Goal: Check status: Check status

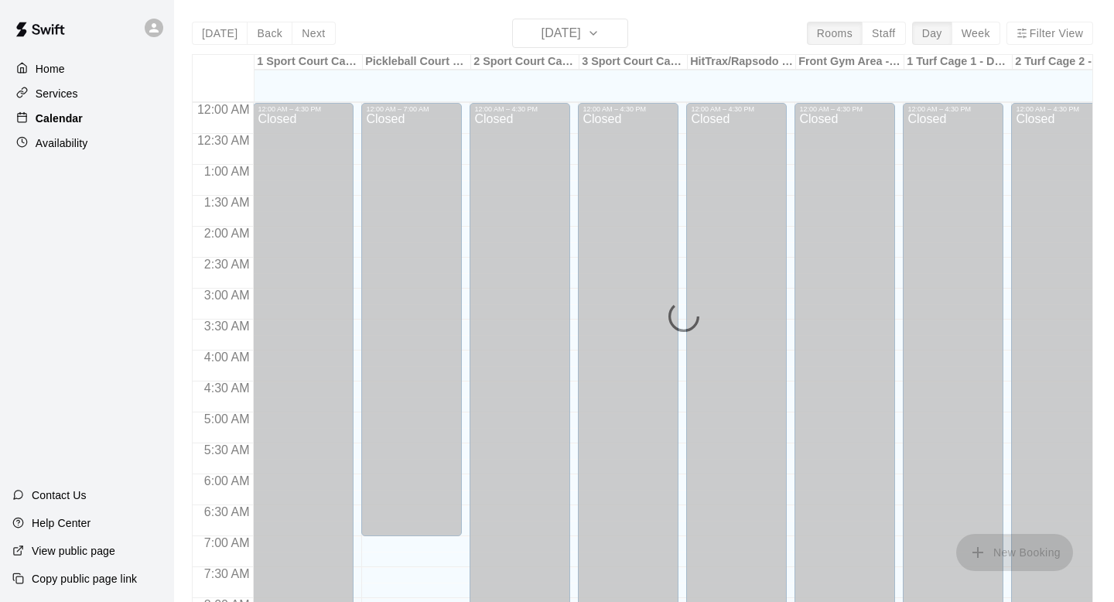
scroll to position [923, 0]
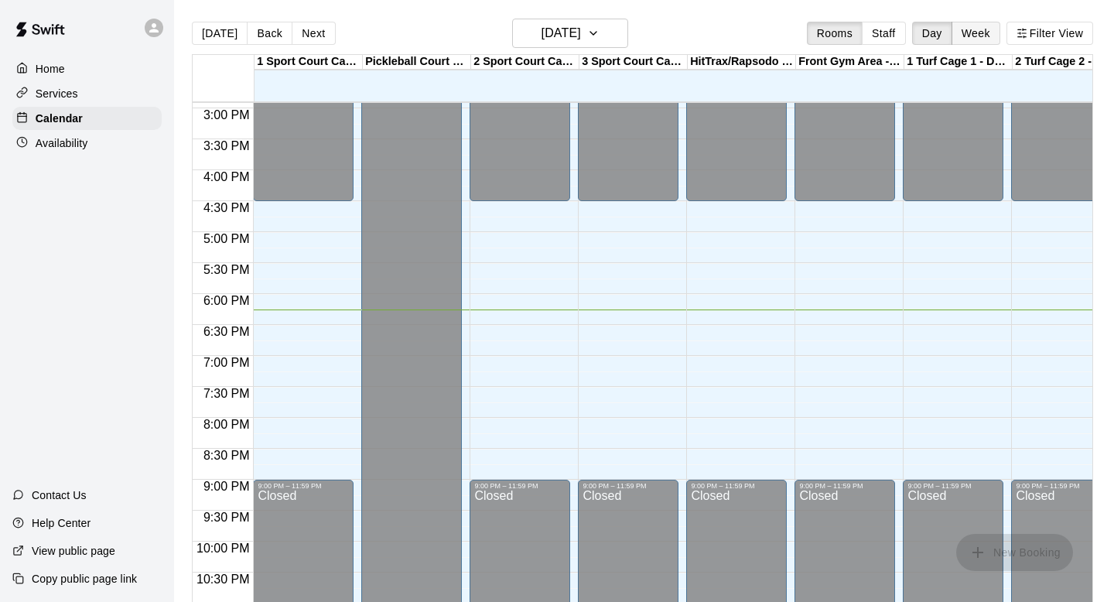
click at [982, 34] on button "Week" at bounding box center [975, 33] width 49 height 23
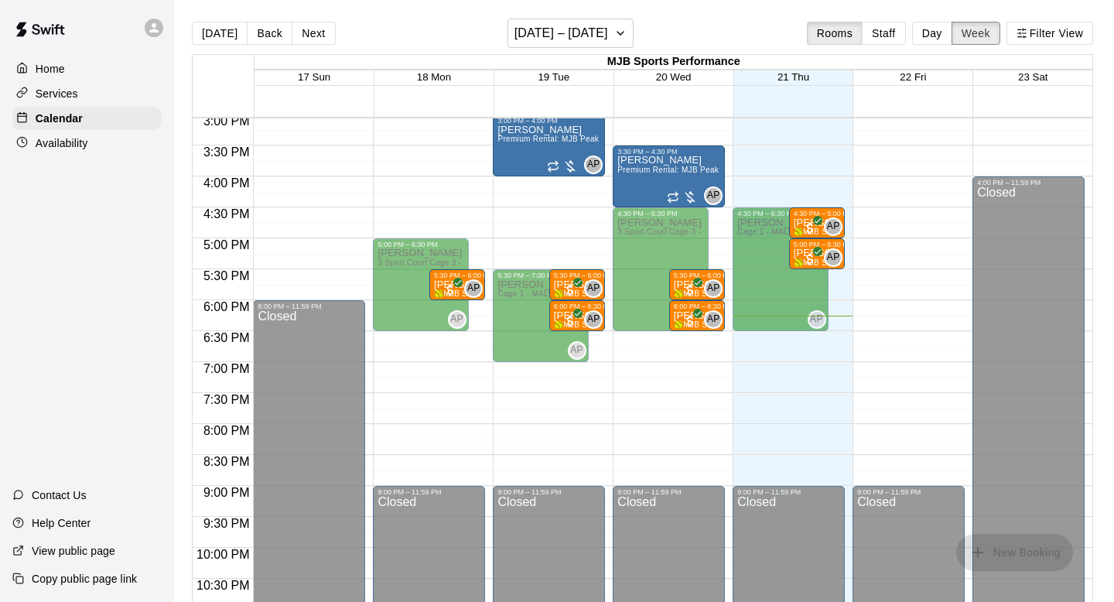
scroll to position [937, 0]
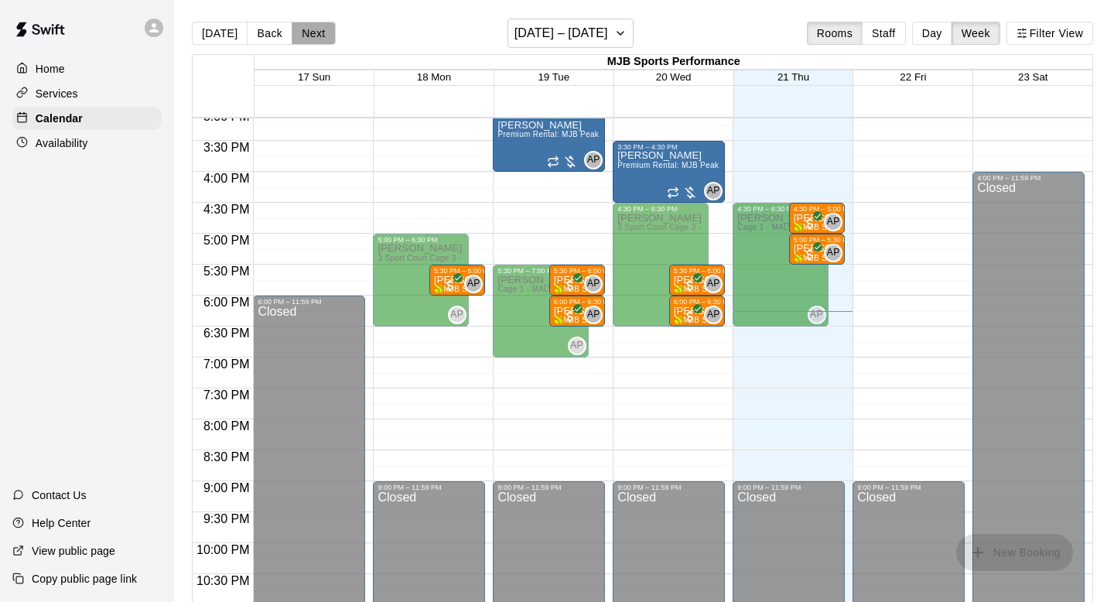
click at [300, 30] on button "Next" at bounding box center [313, 33] width 43 height 23
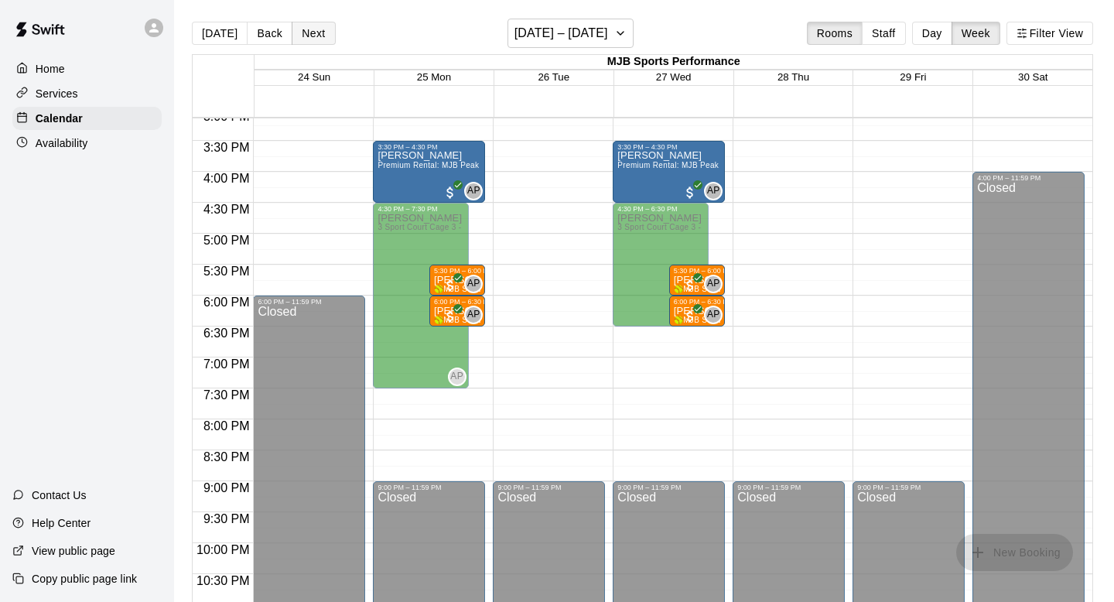
click at [301, 32] on button "Next" at bounding box center [313, 33] width 43 height 23
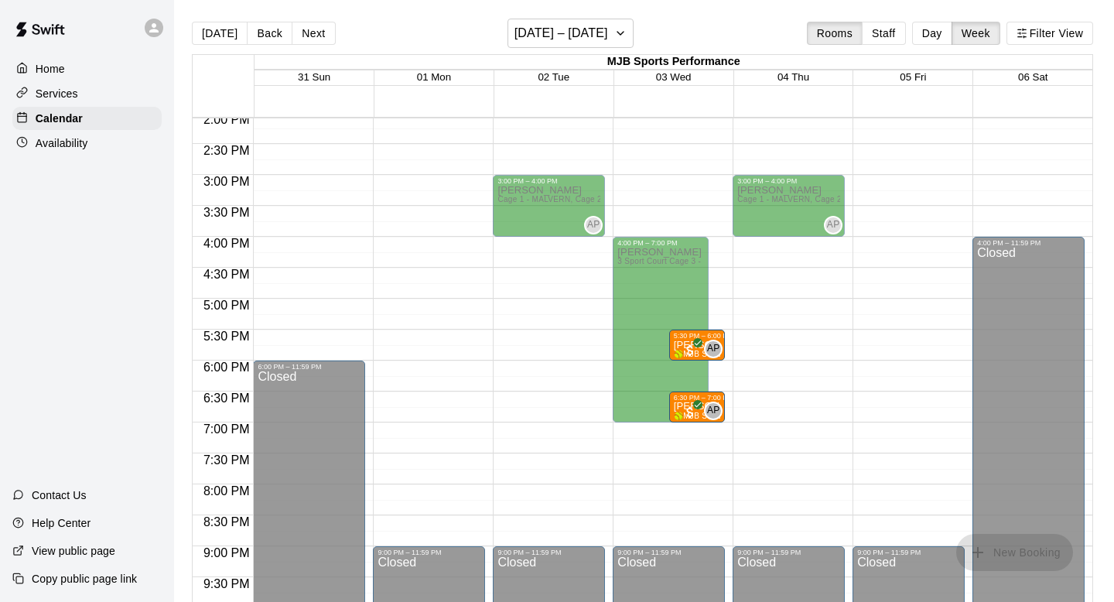
scroll to position [866, 0]
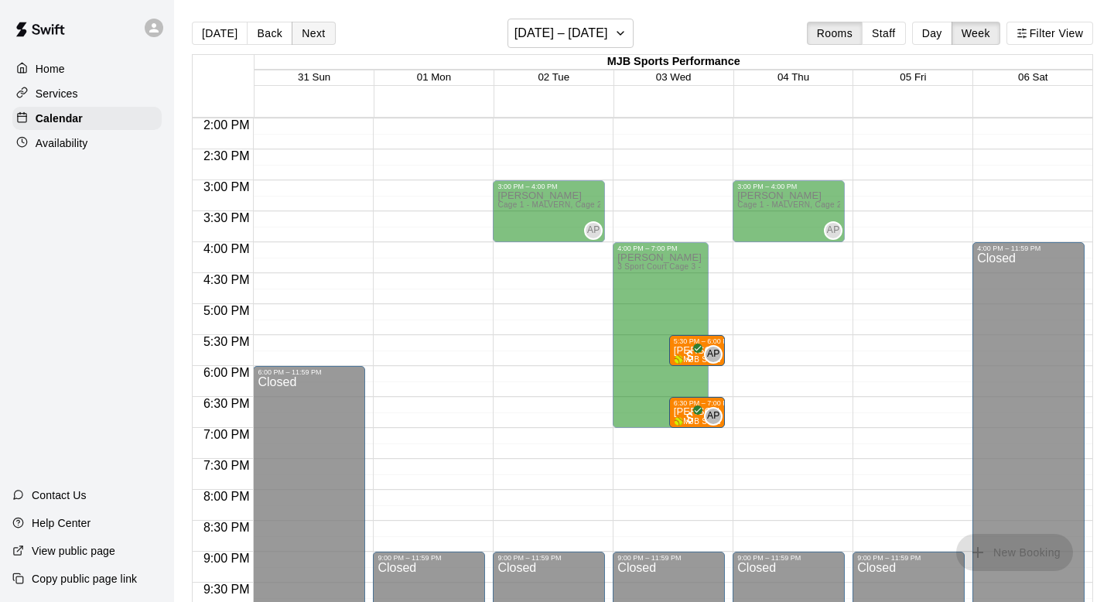
click at [320, 31] on button "Next" at bounding box center [313, 33] width 43 height 23
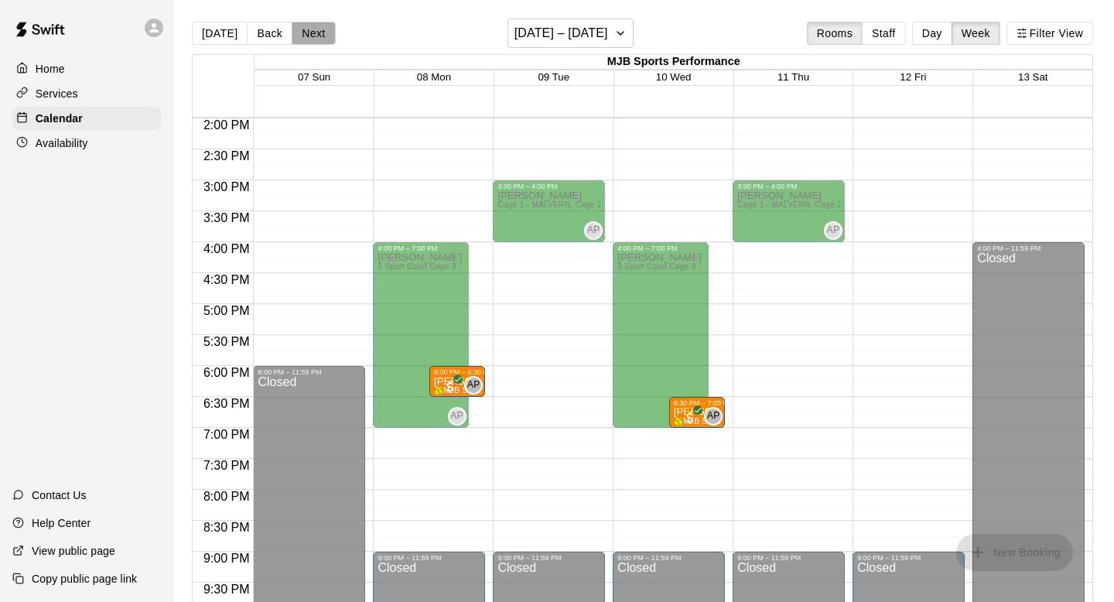
click at [315, 36] on button "Next" at bounding box center [313, 33] width 43 height 23
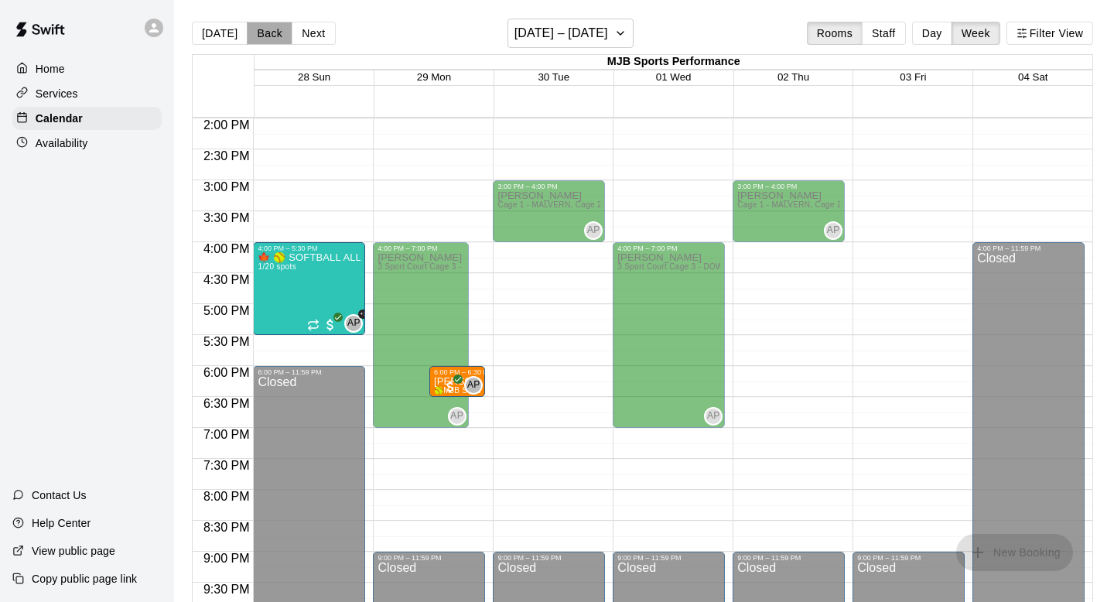
click at [270, 35] on button "Back" at bounding box center [270, 33] width 46 height 23
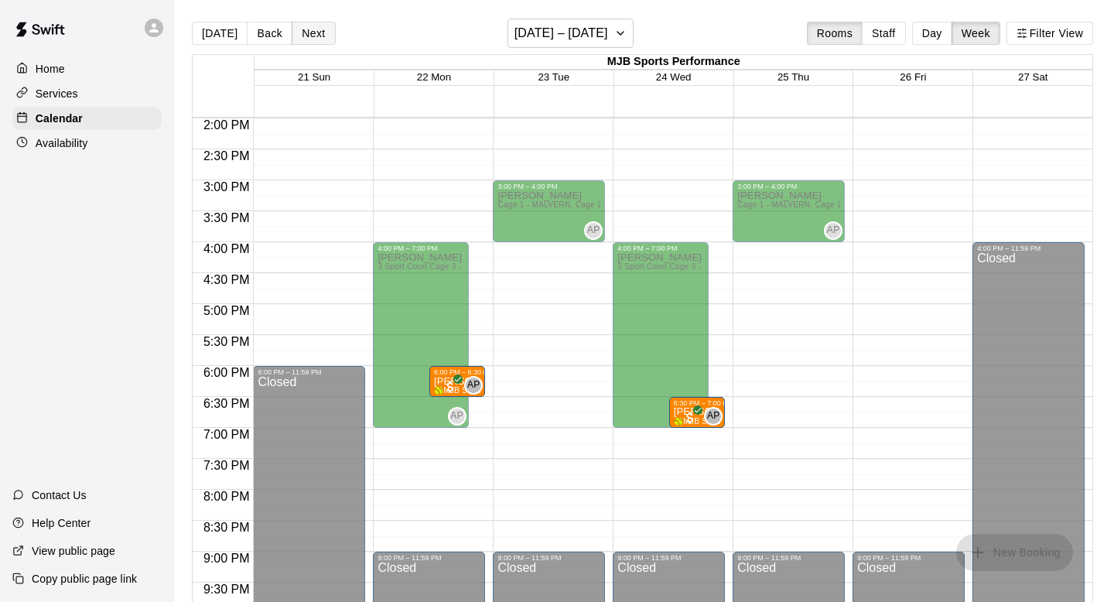
click at [301, 37] on button "Next" at bounding box center [313, 33] width 43 height 23
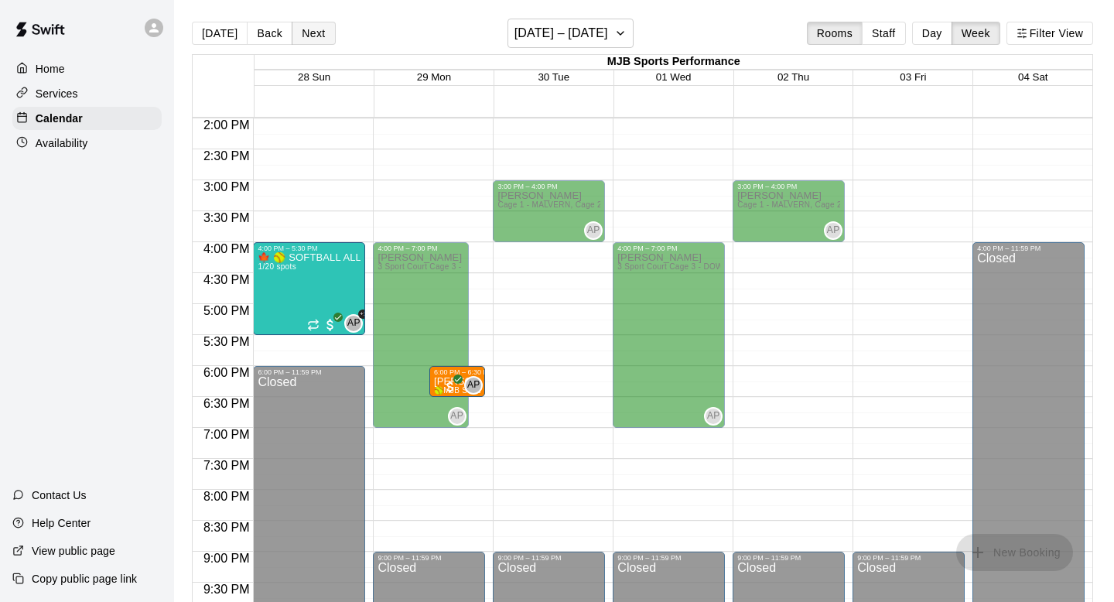
click at [301, 37] on button "Next" at bounding box center [313, 33] width 43 height 23
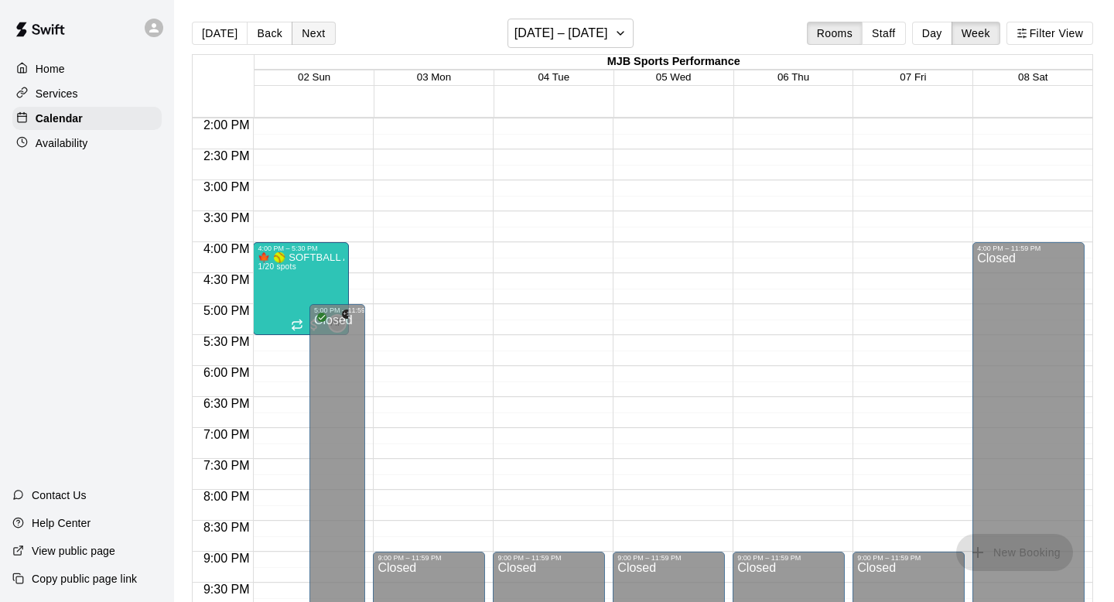
click at [301, 37] on button "Next" at bounding box center [313, 33] width 43 height 23
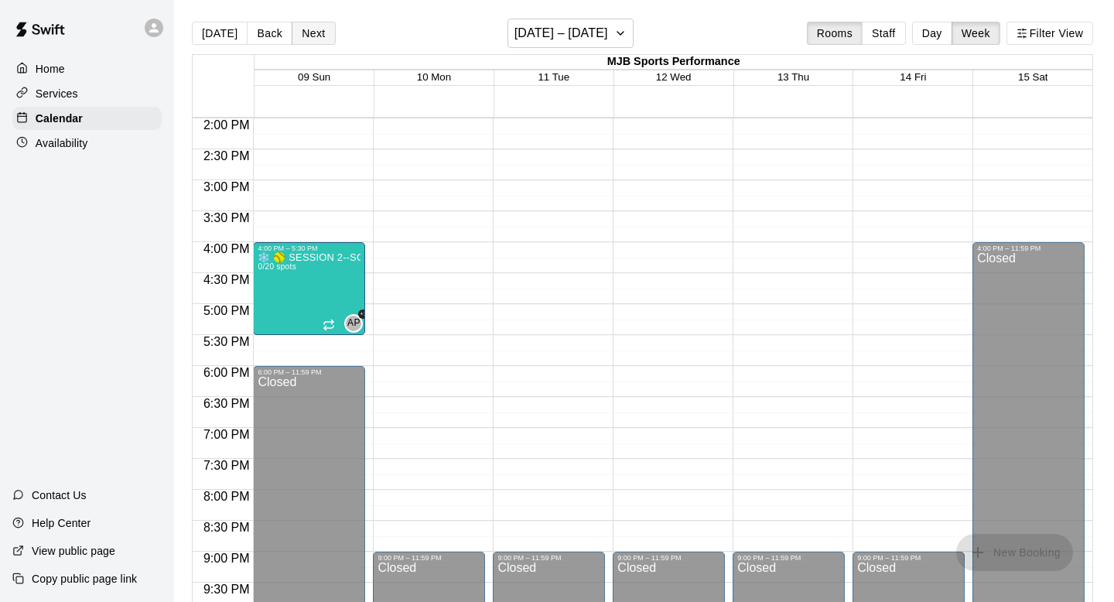
click at [301, 37] on button "Next" at bounding box center [313, 33] width 43 height 23
click at [261, 36] on button "Back" at bounding box center [270, 33] width 46 height 23
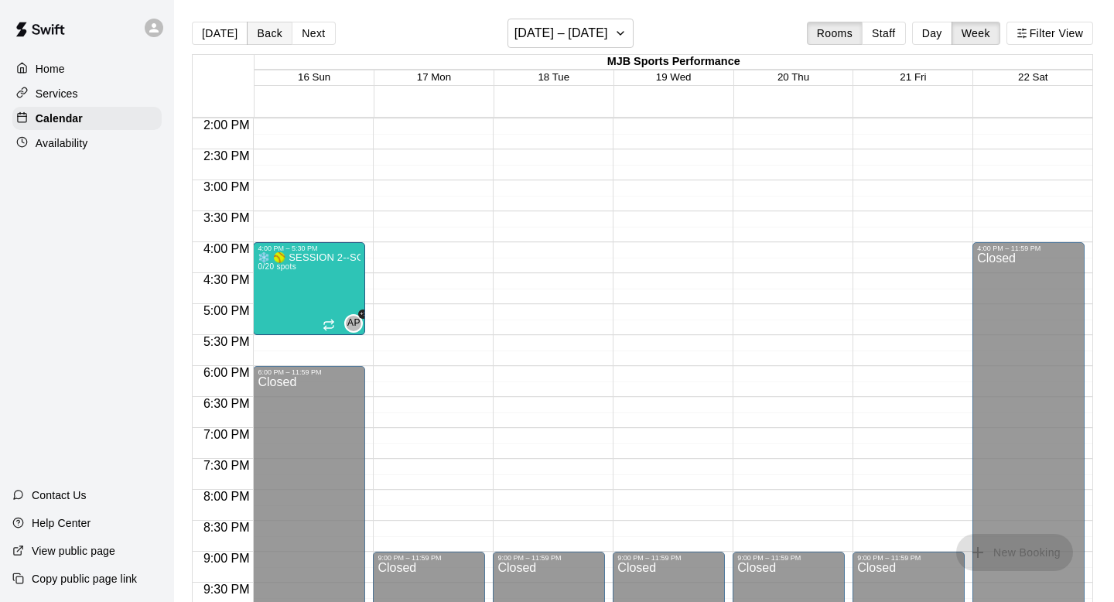
click at [261, 36] on button "Back" at bounding box center [270, 33] width 46 height 23
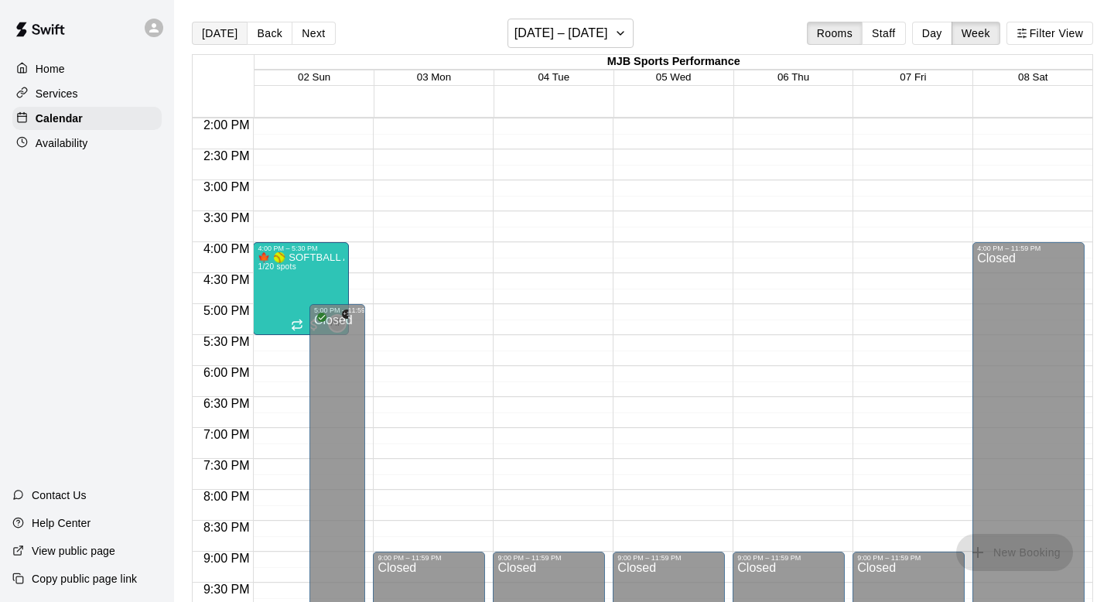
click at [213, 30] on button "[DATE]" at bounding box center [220, 33] width 56 height 23
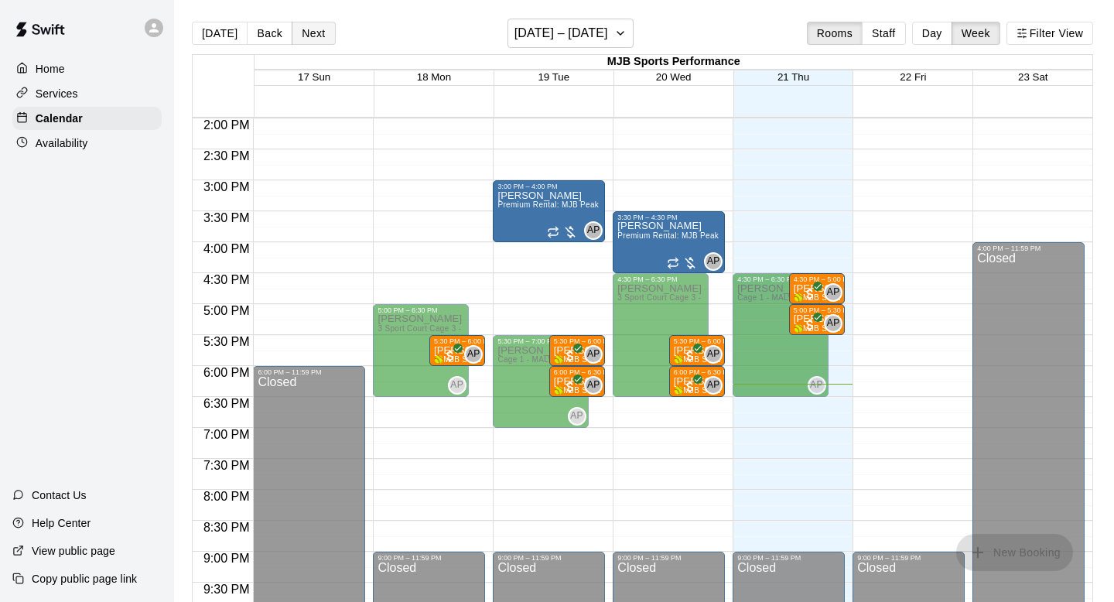
click at [301, 26] on button "Next" at bounding box center [313, 33] width 43 height 23
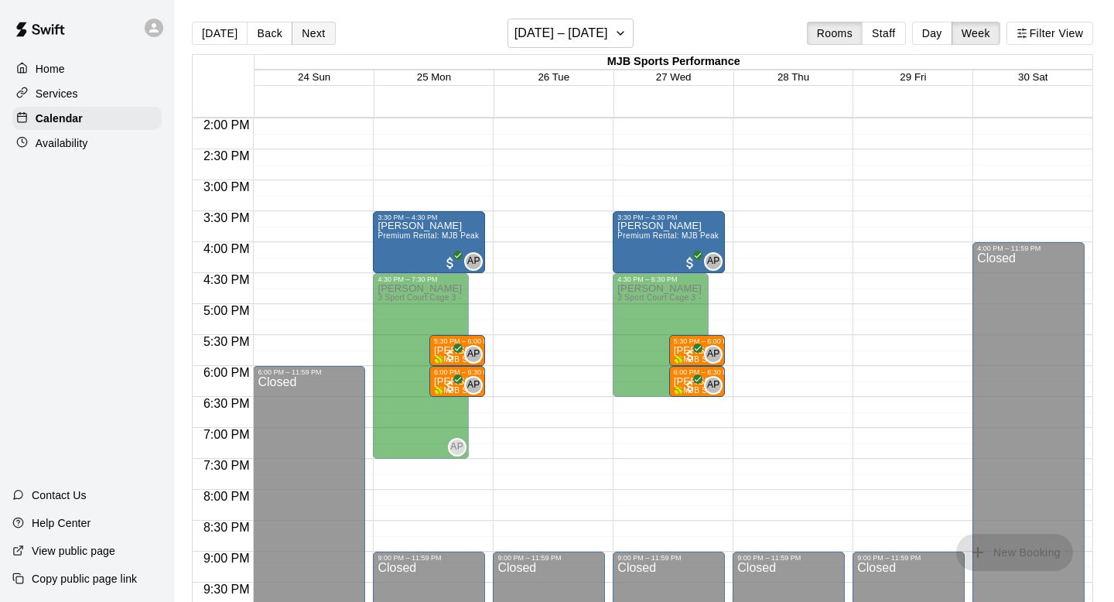
click at [301, 26] on button "Next" at bounding box center [313, 33] width 43 height 23
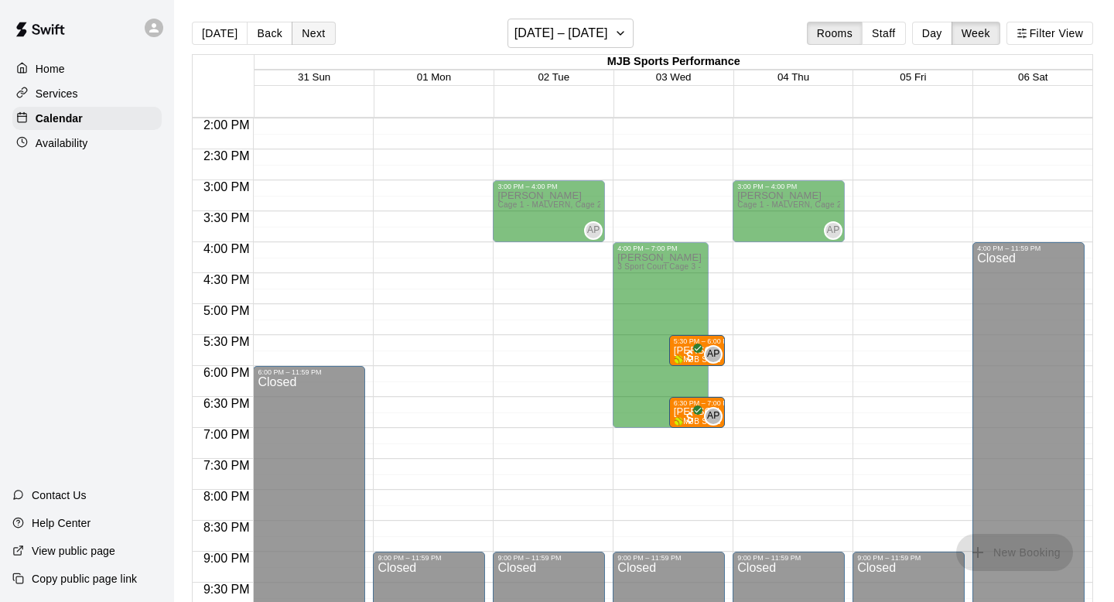
click at [301, 26] on button "Next" at bounding box center [313, 33] width 43 height 23
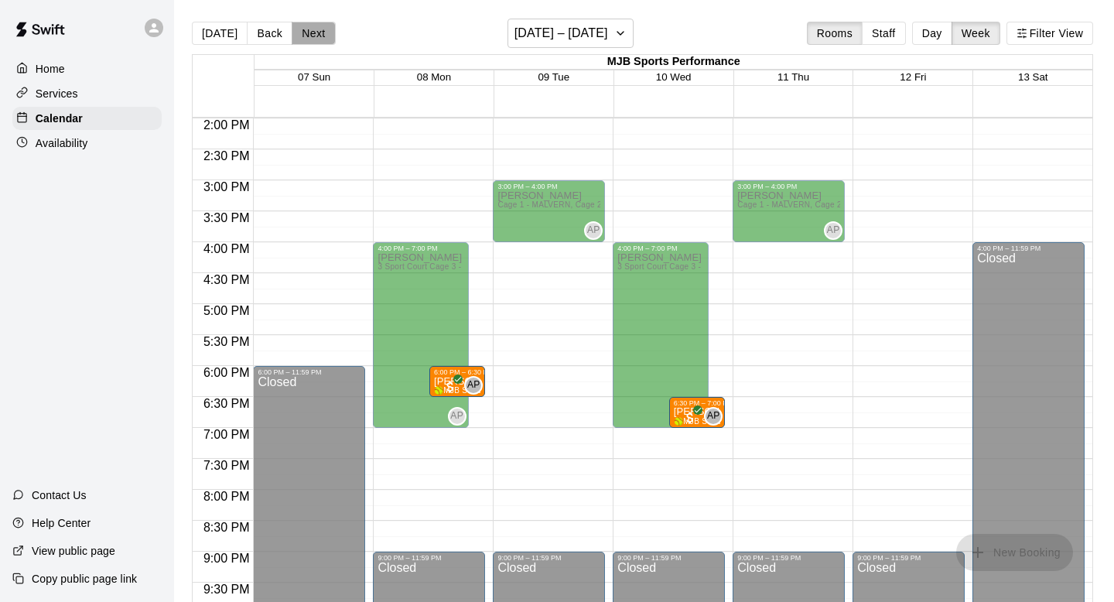
click at [301, 26] on button "Next" at bounding box center [313, 33] width 43 height 23
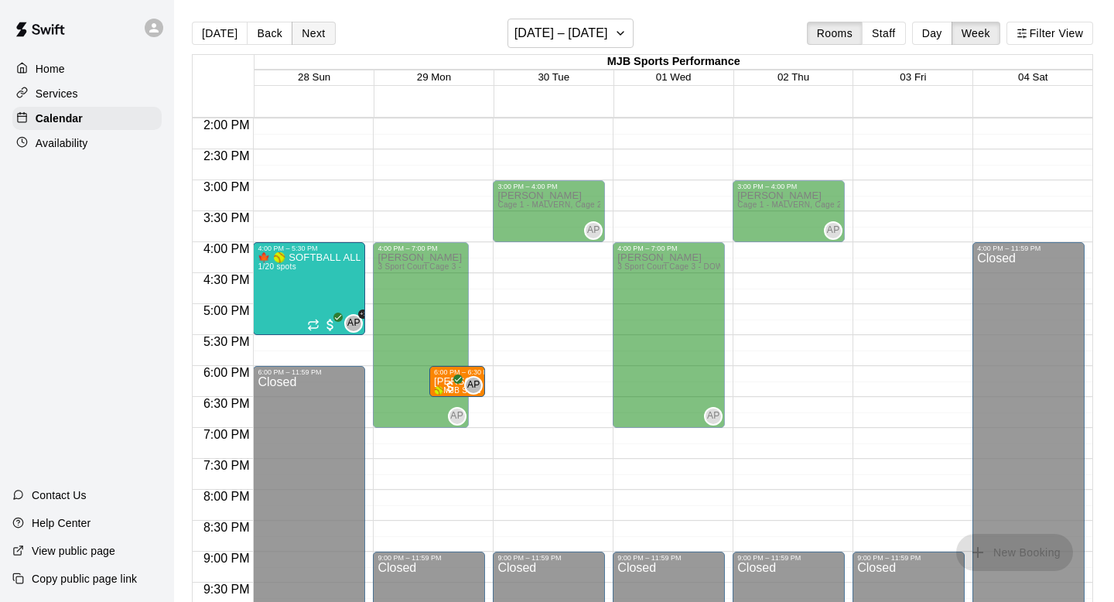
click at [308, 23] on button "Next" at bounding box center [313, 33] width 43 height 23
click at [309, 23] on div "[DATE] Back Next [DATE] – [DATE] Rooms Staff Day Week Filter View MJB Sports Pe…" at bounding box center [642, 320] width 901 height 602
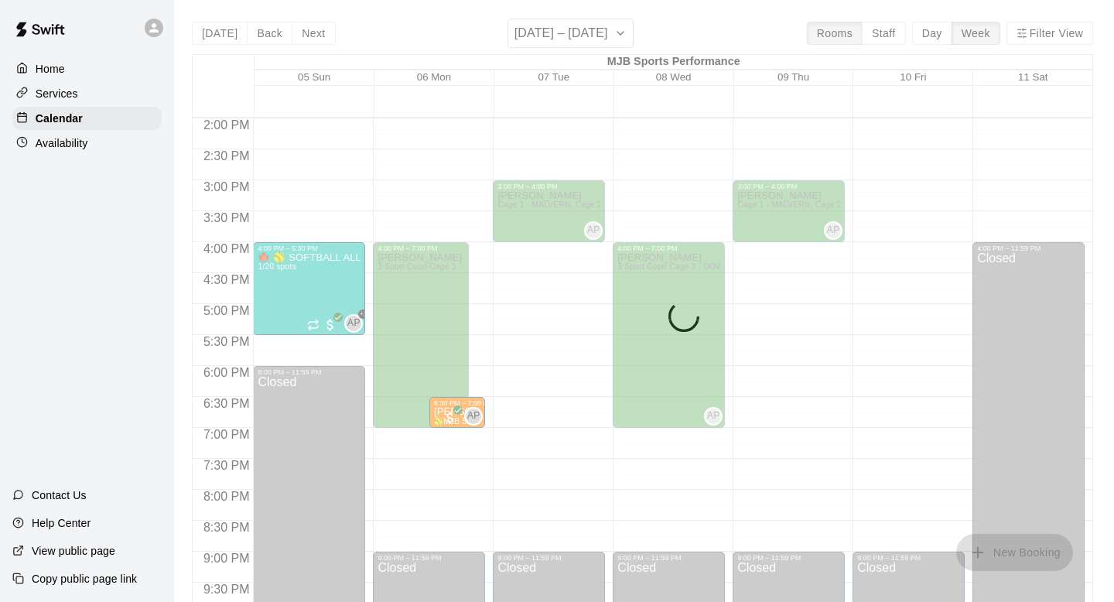
click at [309, 23] on div "[DATE] Back Next [DATE] – [DATE] Rooms Staff Day Week Filter View MJB Sports Pe…" at bounding box center [642, 320] width 901 height 602
click at [309, 23] on button "Next" at bounding box center [313, 33] width 43 height 23
click at [309, 23] on div "[DATE] Back Next [DATE] – [DATE] Rooms Staff Day Week Filter View MJB Sports Pe…" at bounding box center [642, 320] width 901 height 602
click at [309, 23] on button "Next" at bounding box center [313, 33] width 43 height 23
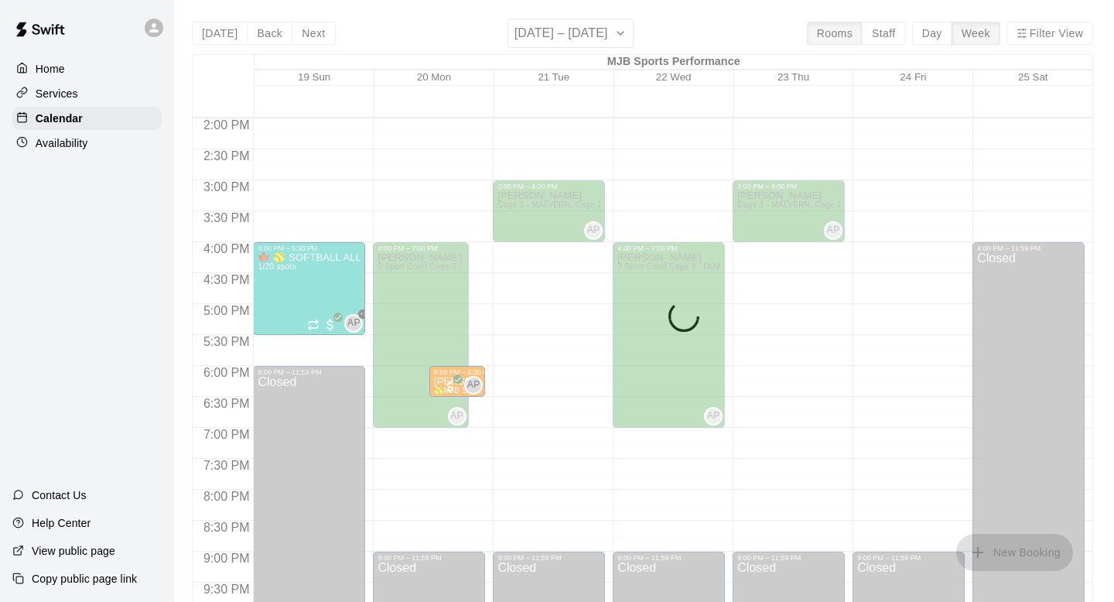
click at [309, 23] on div "[DATE] Back Next [DATE] – [DATE] Rooms Staff Day Week Filter View MJB Sports Pe…" at bounding box center [642, 320] width 901 height 602
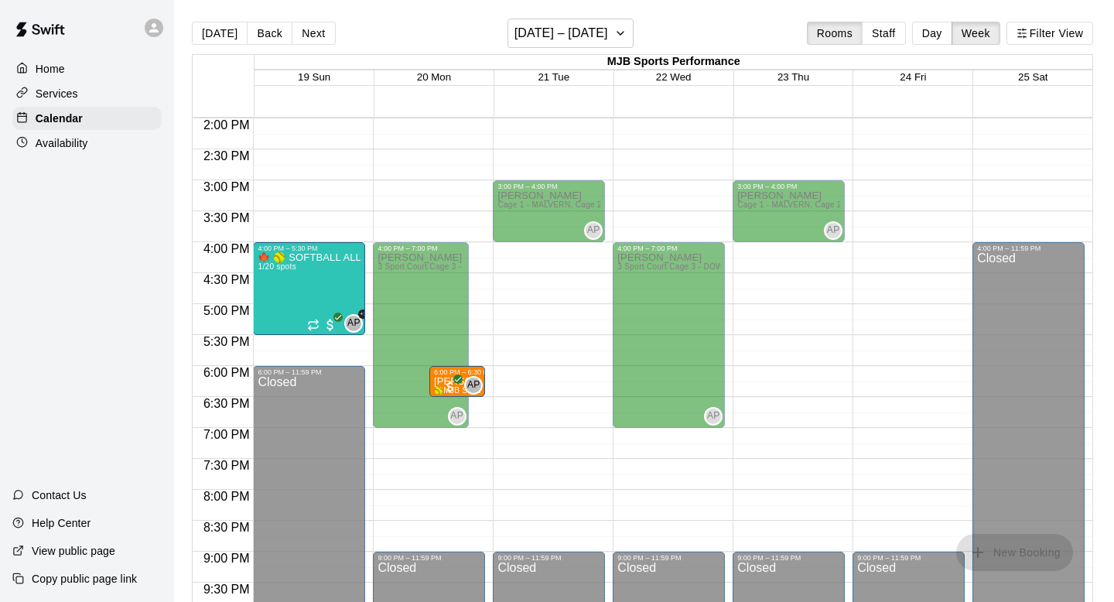
click at [309, 23] on button "Next" at bounding box center [313, 33] width 43 height 23
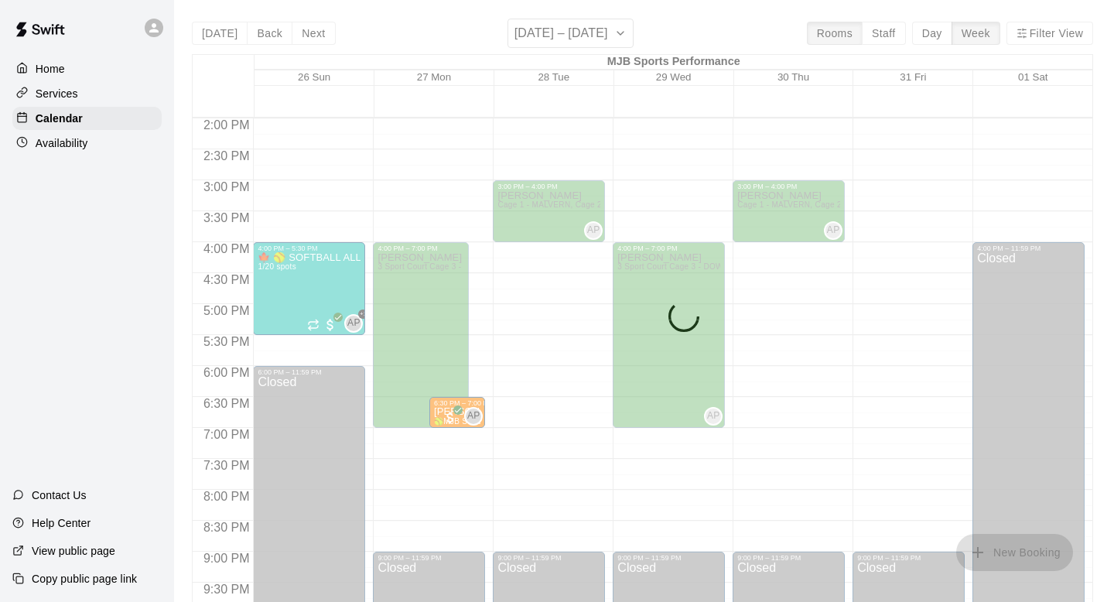
click at [309, 23] on div "[DATE] Back Next [DATE] – [DATE] Rooms Staff Day Week Filter View MJB Sports Pe…" at bounding box center [642, 320] width 901 height 602
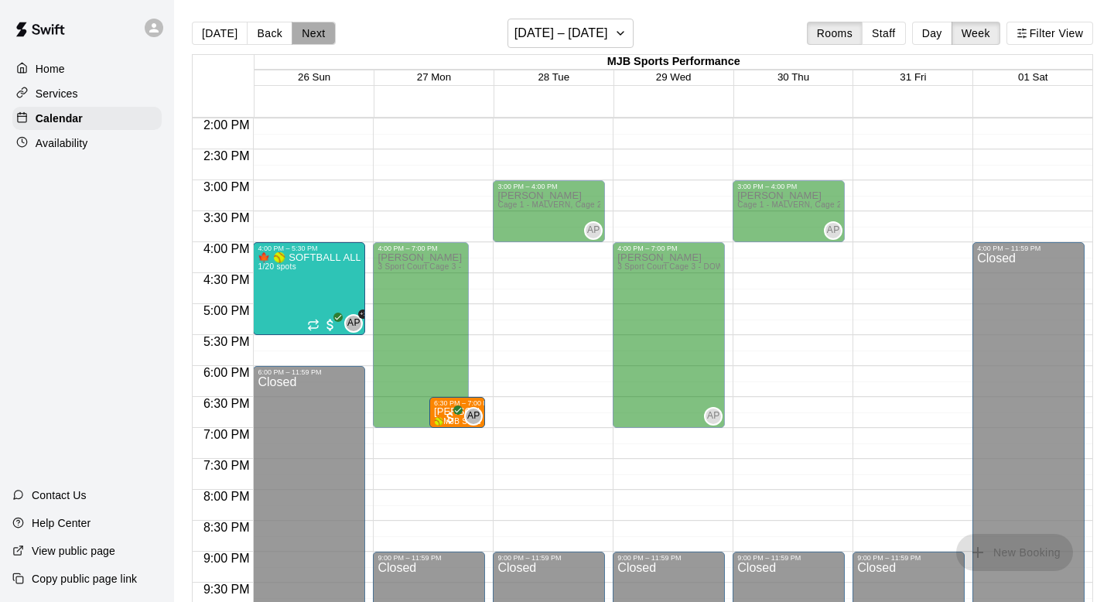
click at [313, 26] on button "Next" at bounding box center [313, 33] width 43 height 23
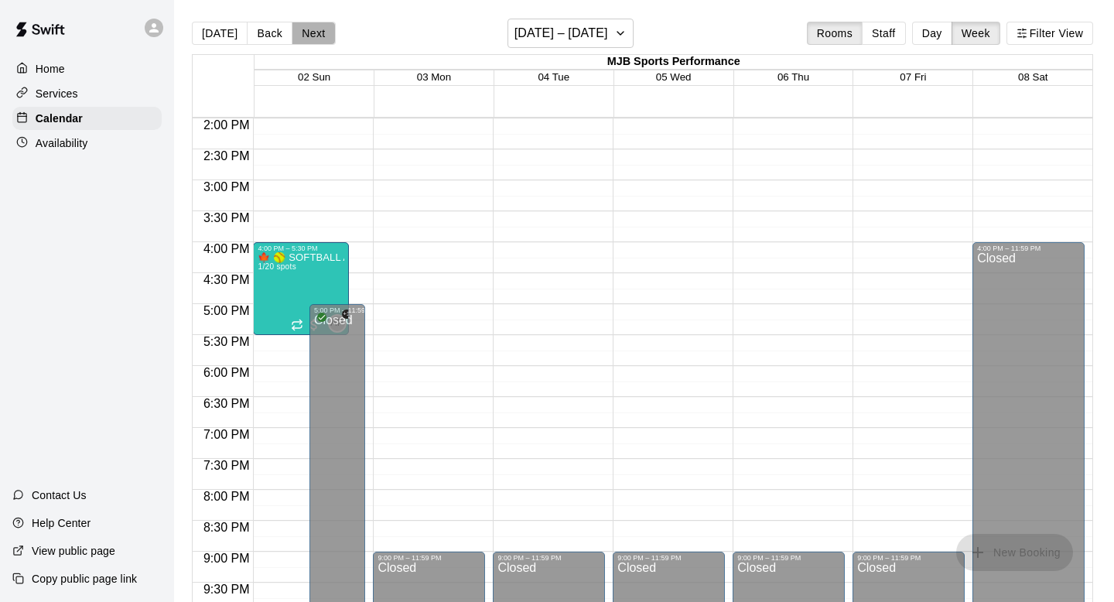
click at [313, 36] on button "Next" at bounding box center [313, 33] width 43 height 23
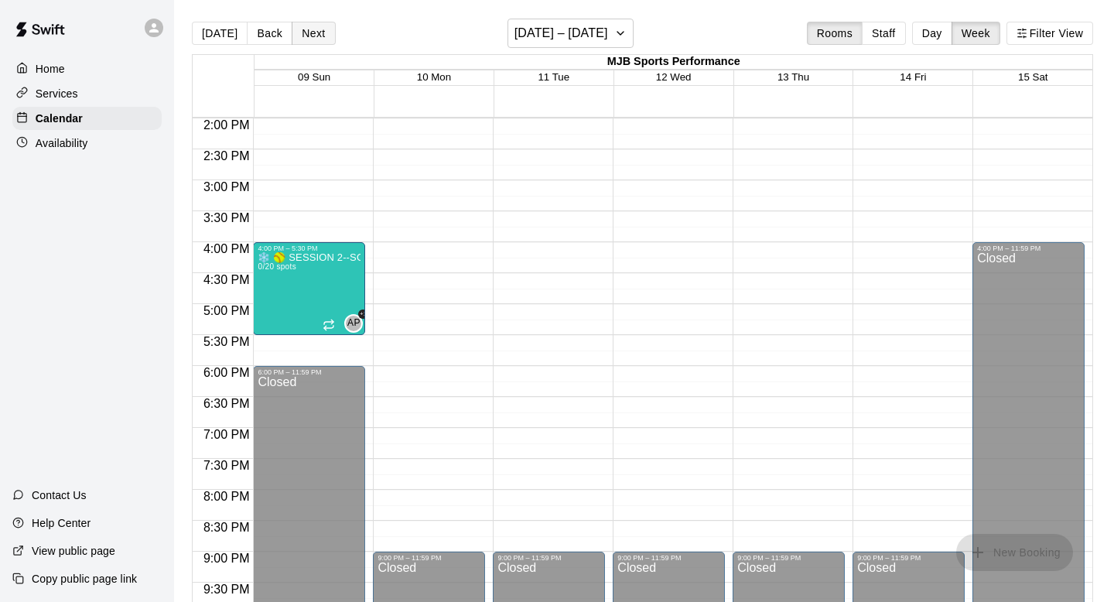
click at [312, 30] on button "Next" at bounding box center [313, 33] width 43 height 23
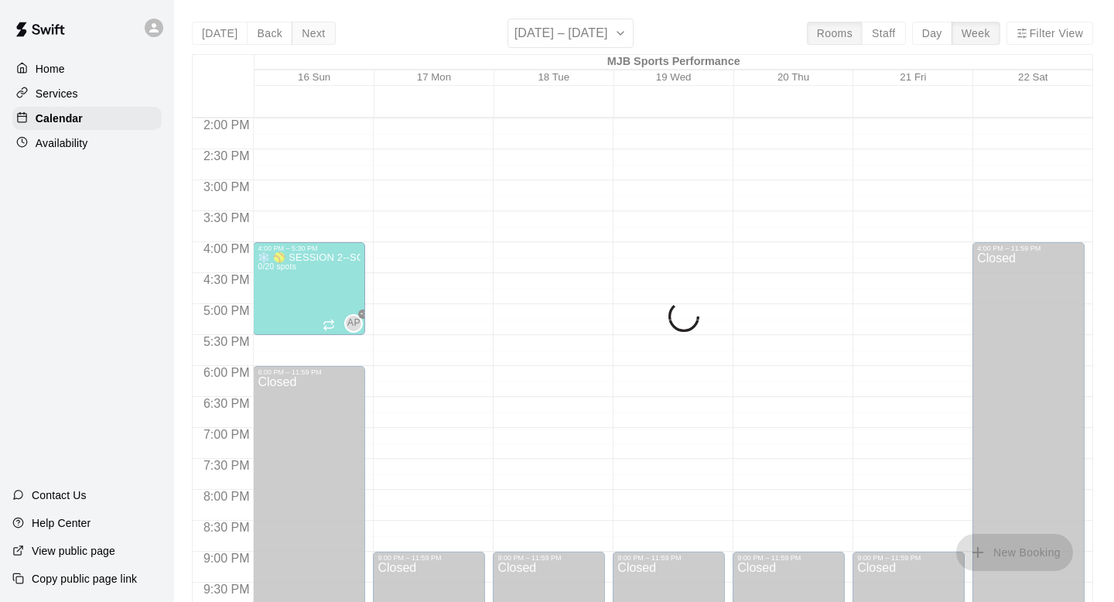
click at [312, 30] on div "[DATE] Back Next [DATE] – [DATE] Rooms Staff Day Week Filter View MJB Sports Pe…" at bounding box center [642, 320] width 901 height 602
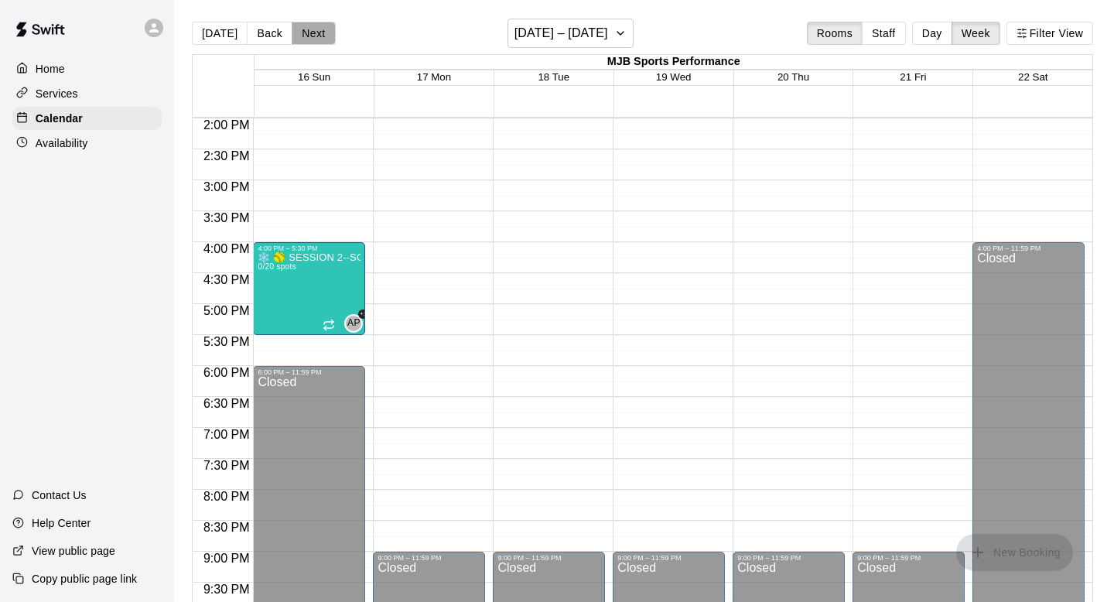
click at [312, 30] on button "Next" at bounding box center [313, 33] width 43 height 23
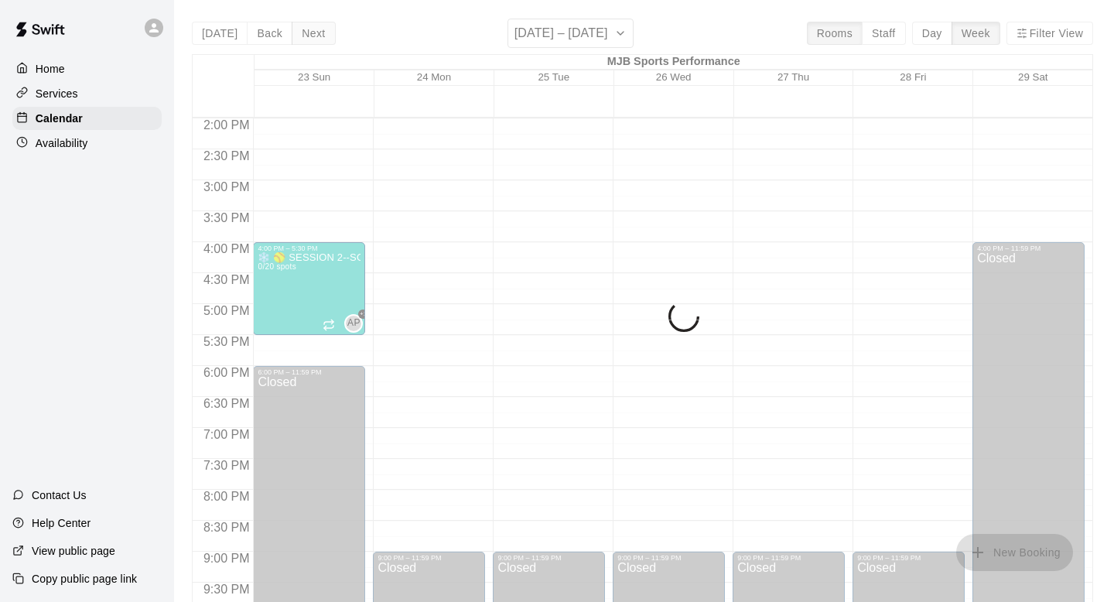
click at [312, 30] on div "[DATE] Back Next [DATE] – [DATE] Rooms Staff Day Week Filter View MJB Sports Pe…" at bounding box center [642, 320] width 901 height 602
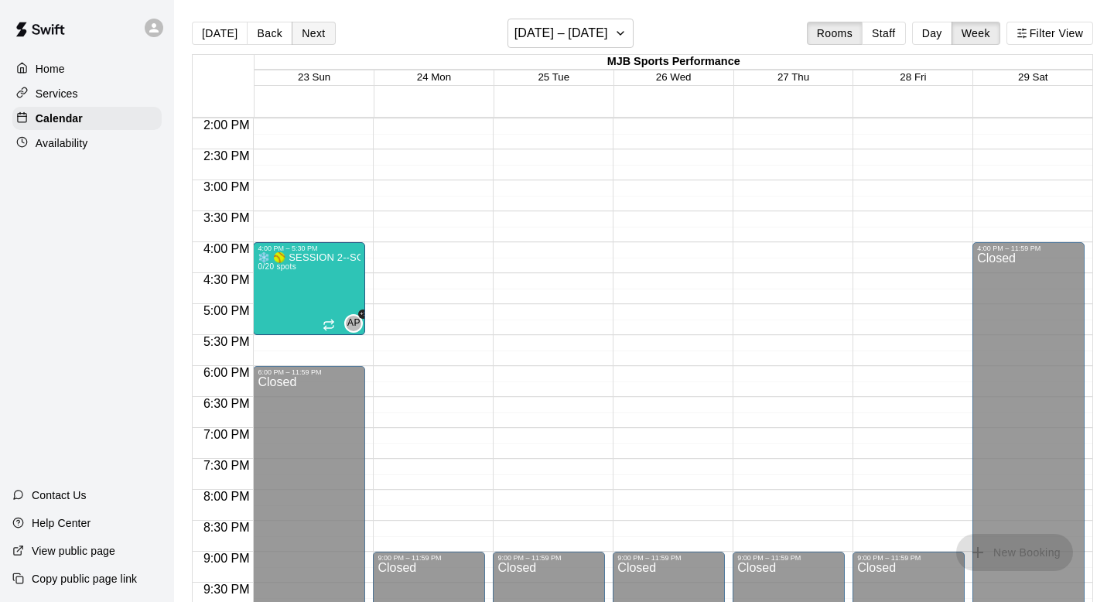
click at [312, 30] on button "Next" at bounding box center [313, 33] width 43 height 23
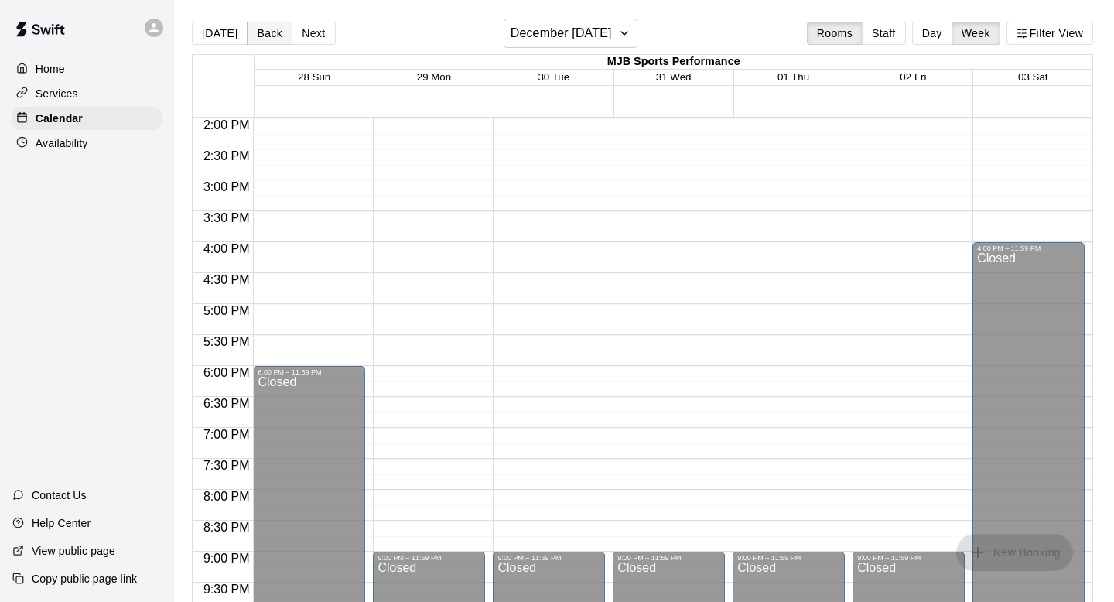
click at [270, 34] on button "Back" at bounding box center [270, 33] width 46 height 23
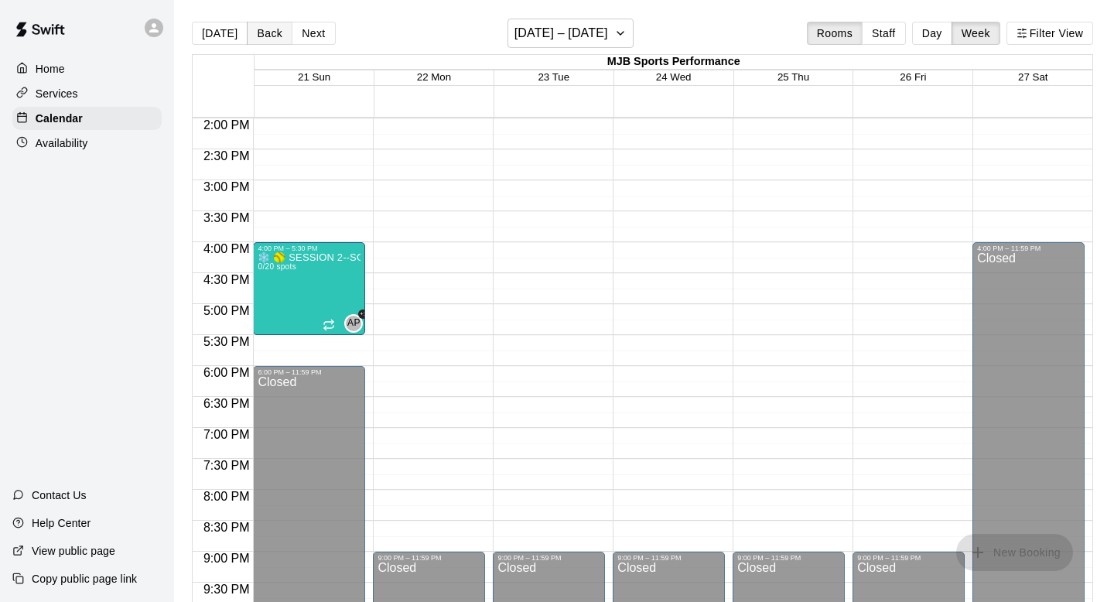
click at [252, 27] on button "Back" at bounding box center [270, 33] width 46 height 23
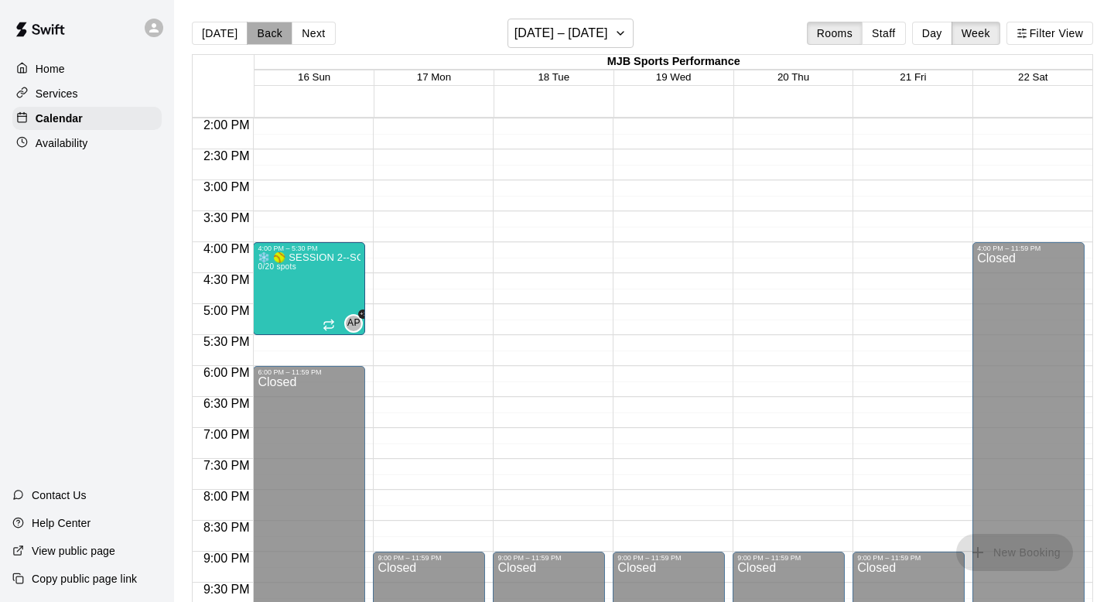
click at [252, 27] on button "Back" at bounding box center [270, 33] width 46 height 23
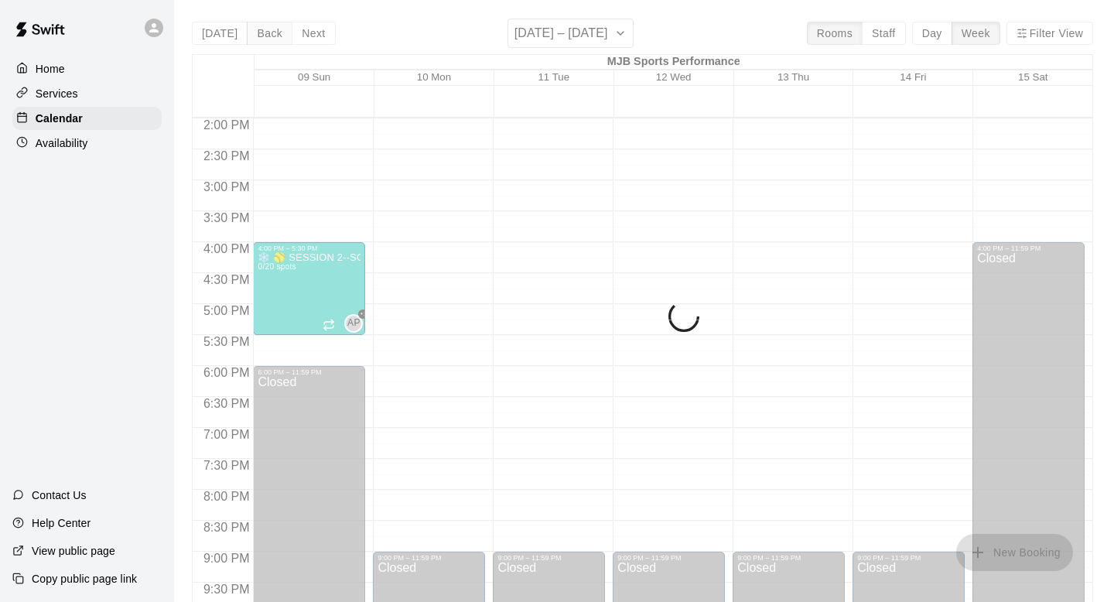
click at [252, 27] on div "[DATE] Back Next [DATE] – [DATE] Rooms Staff Day Week Filter View MJB Sports Pe…" at bounding box center [642, 320] width 901 height 602
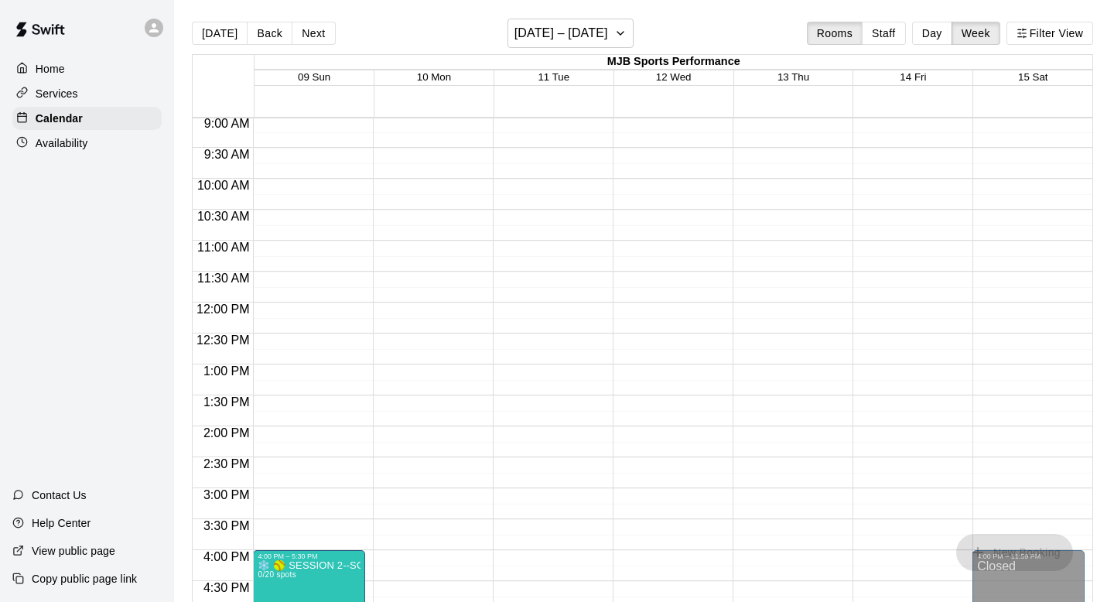
scroll to position [604, 0]
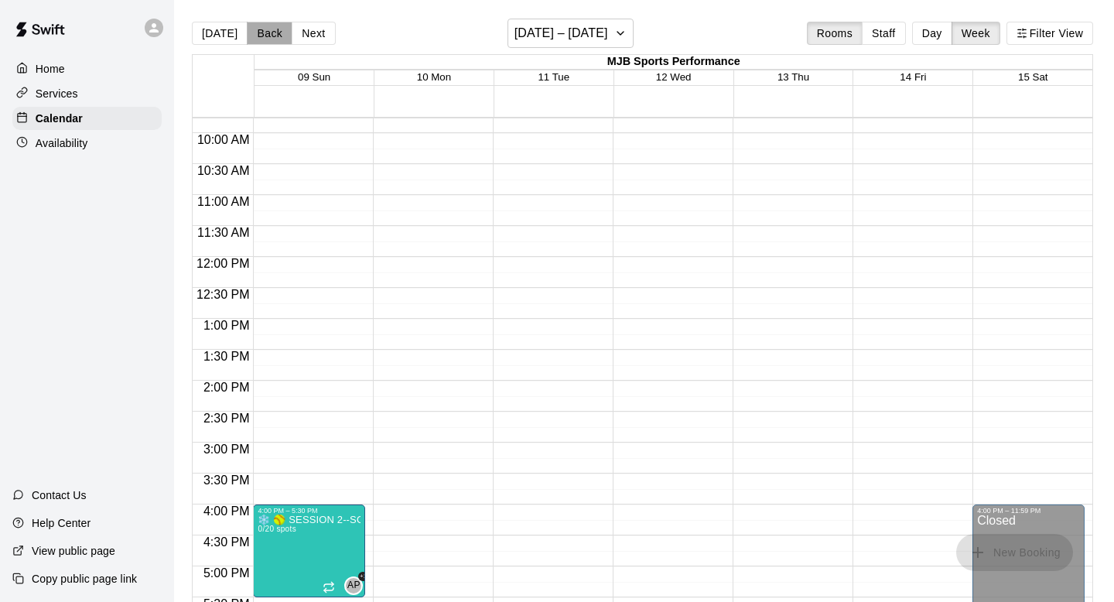
click at [247, 36] on button "Back" at bounding box center [270, 33] width 46 height 23
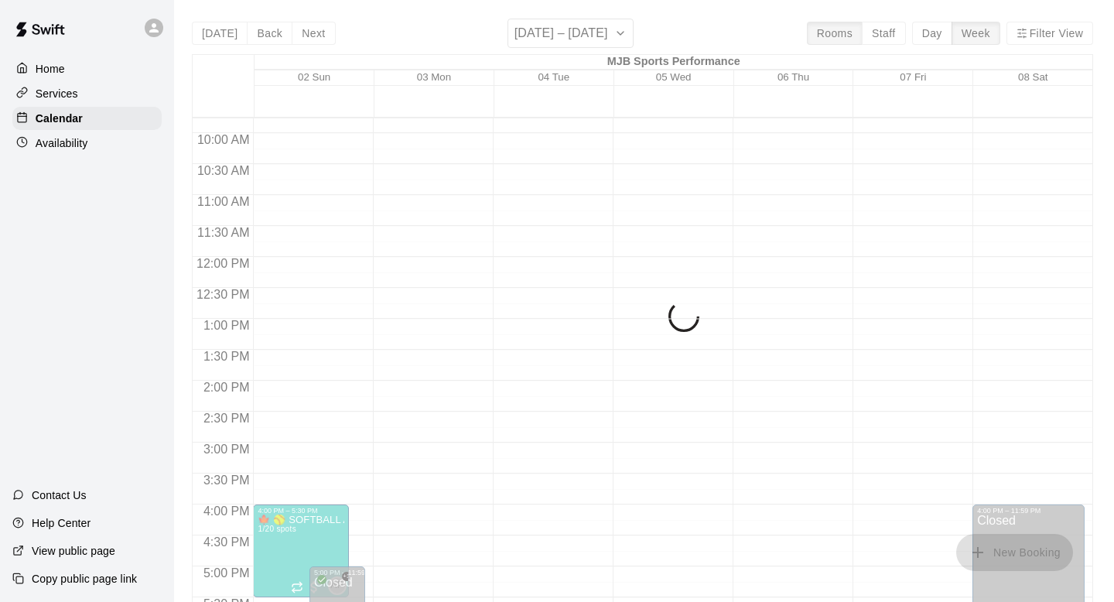
click at [256, 36] on div "[DATE] Back Next [DATE] – [DATE] Rooms Staff Day Week Filter View MJB Sports Pe…" at bounding box center [642, 320] width 901 height 602
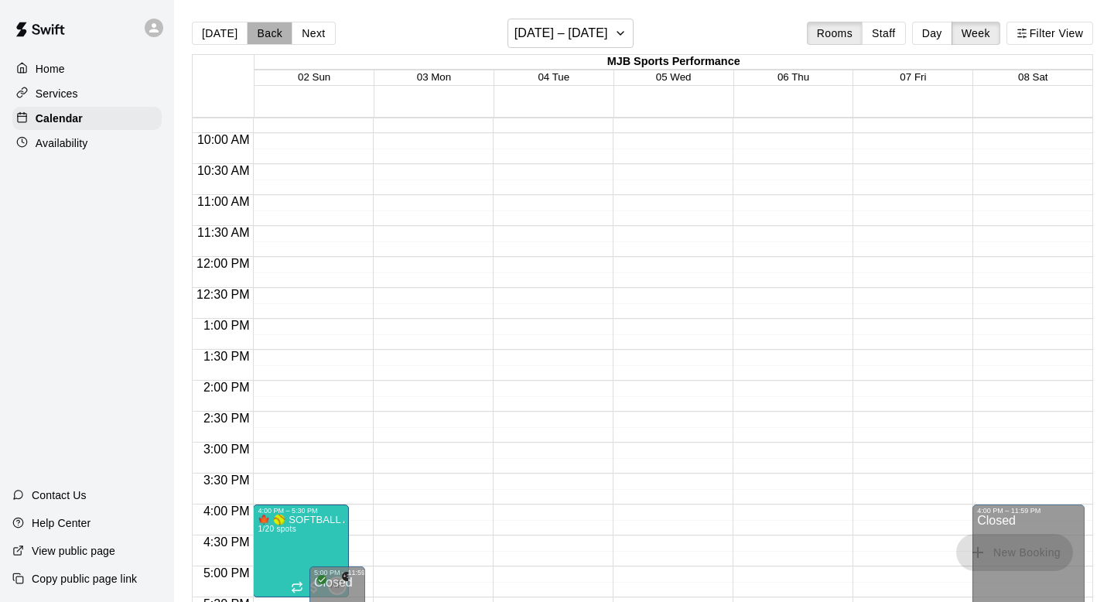
click at [256, 36] on button "Back" at bounding box center [270, 33] width 46 height 23
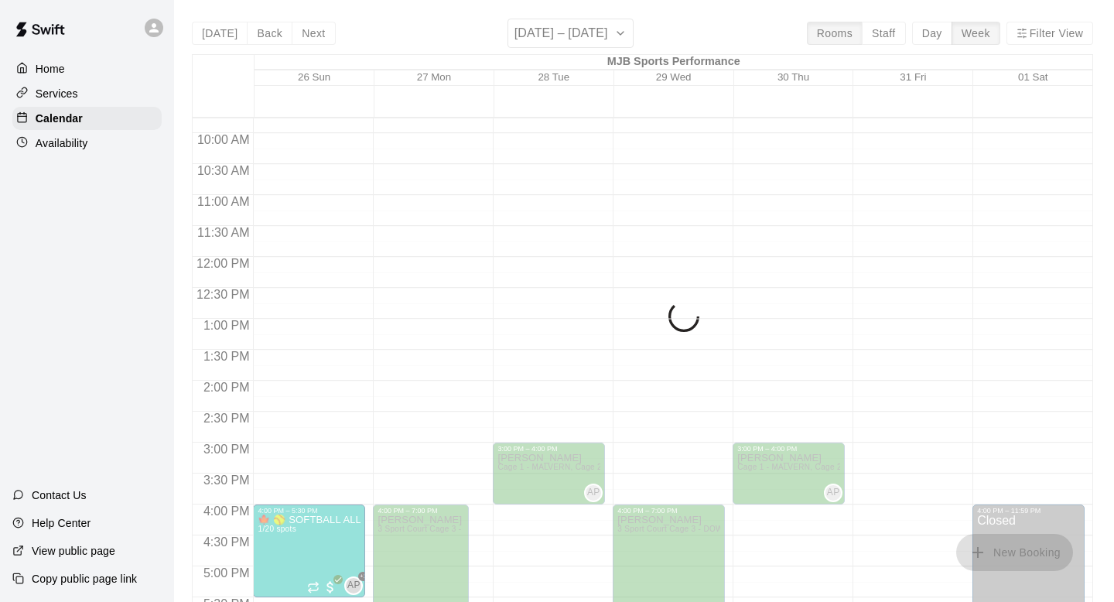
click at [256, 36] on div "[DATE] Back Next [DATE] – [DATE] Rooms Staff Day Week Filter View MJB Sports Pe…" at bounding box center [642, 320] width 901 height 602
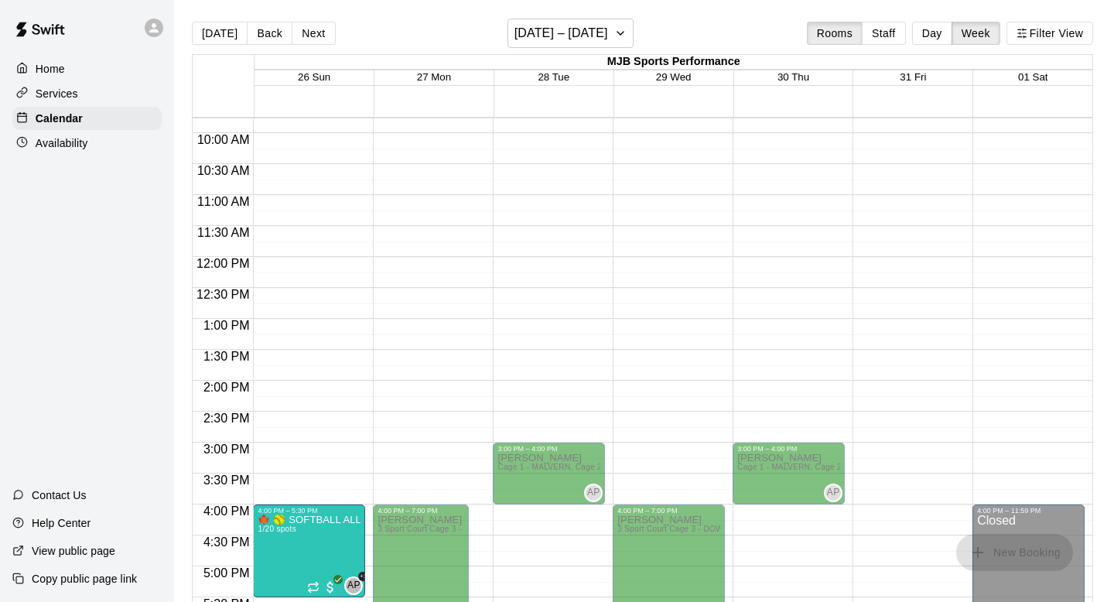
click at [256, 36] on button "Back" at bounding box center [270, 33] width 46 height 23
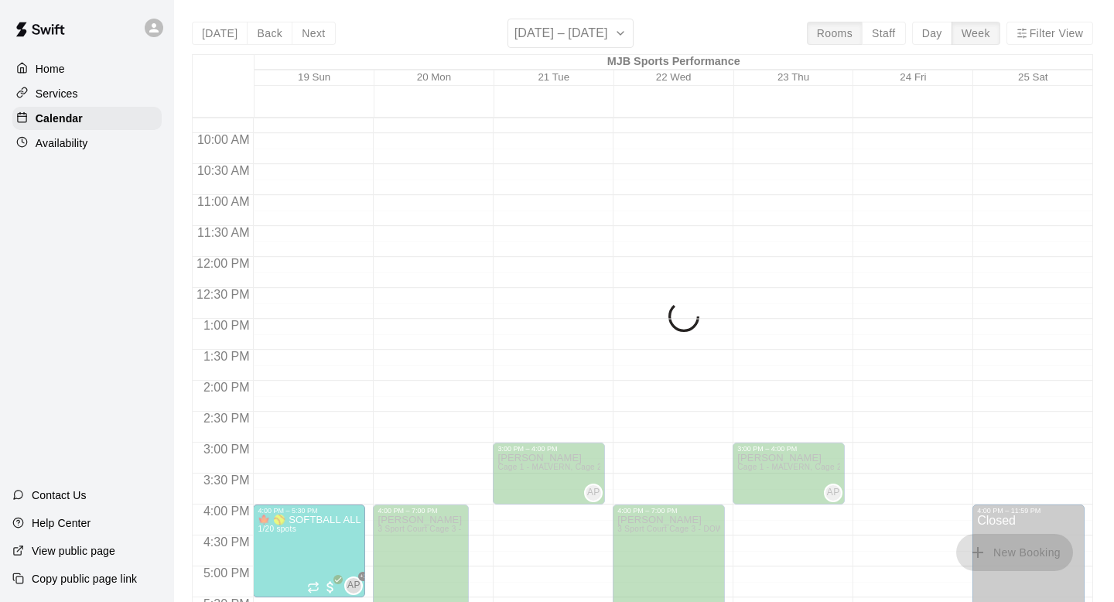
click at [256, 36] on button "Back" at bounding box center [270, 33] width 46 height 23
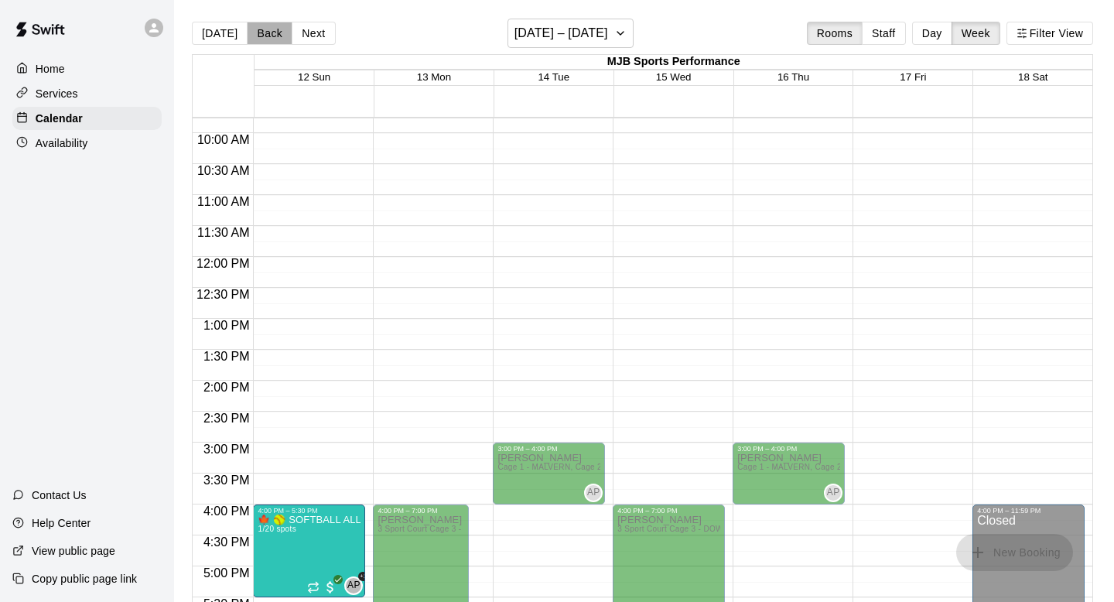
click at [256, 36] on button "Back" at bounding box center [270, 33] width 46 height 23
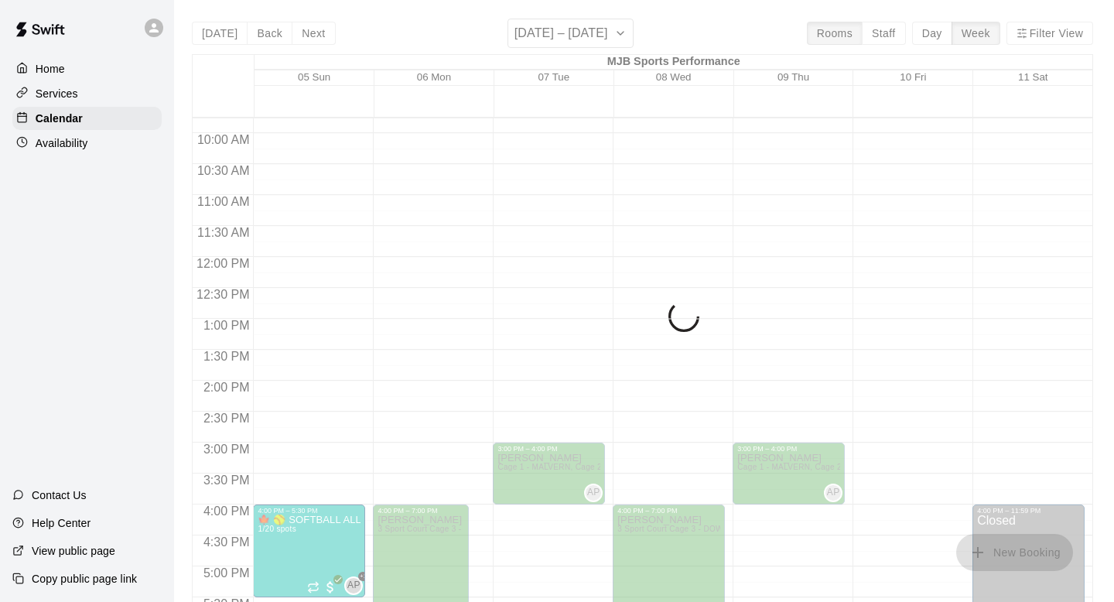
click at [256, 36] on button "Back" at bounding box center [270, 33] width 46 height 23
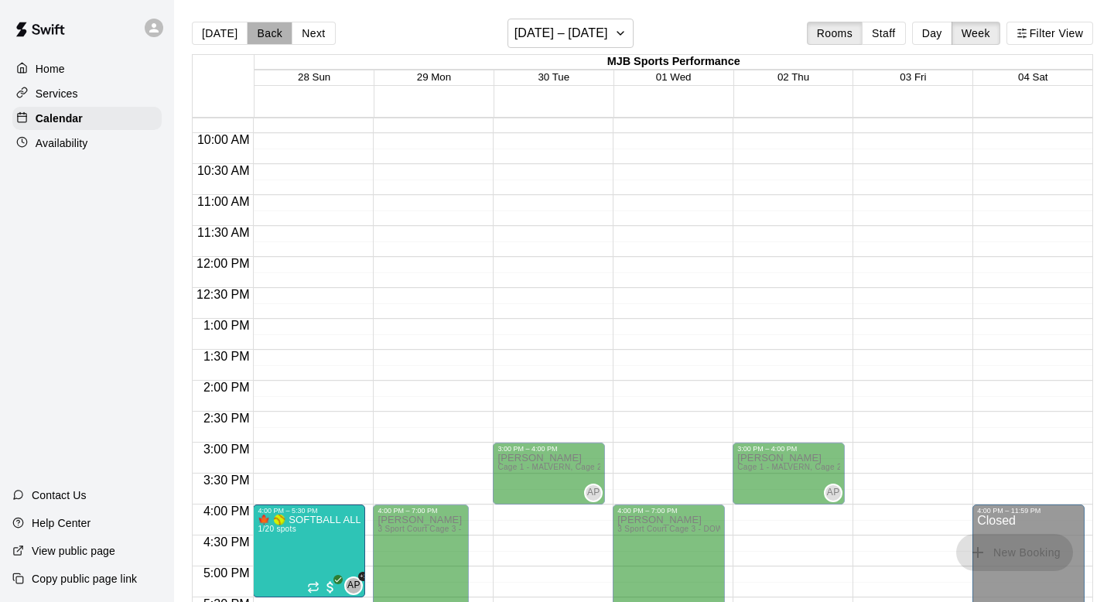
click at [256, 36] on button "Back" at bounding box center [270, 33] width 46 height 23
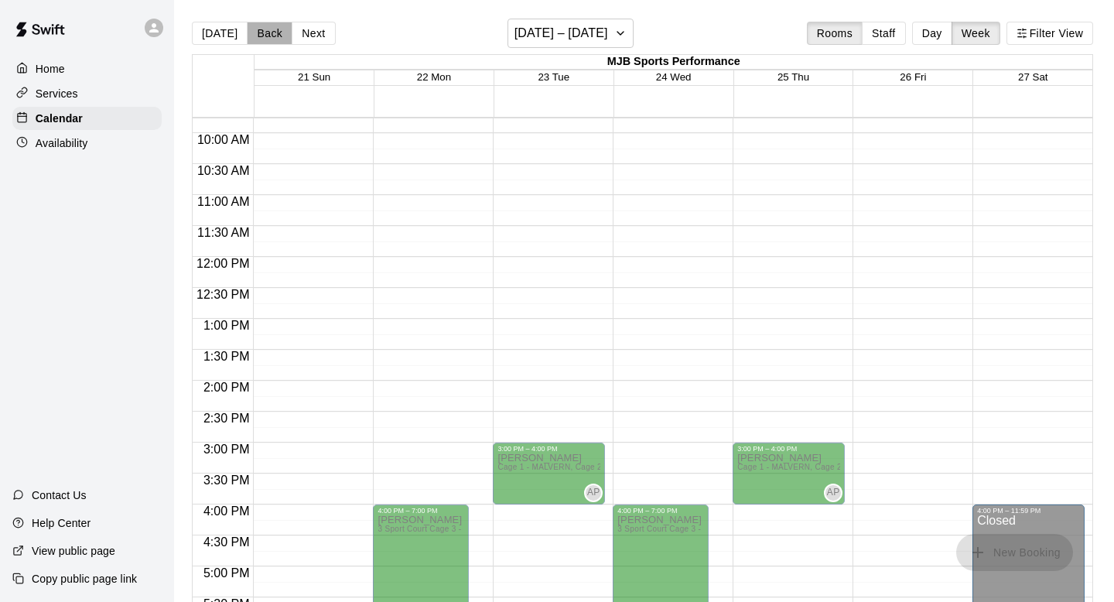
click at [256, 36] on button "Back" at bounding box center [270, 33] width 46 height 23
click at [200, 28] on button "[DATE]" at bounding box center [220, 33] width 56 height 23
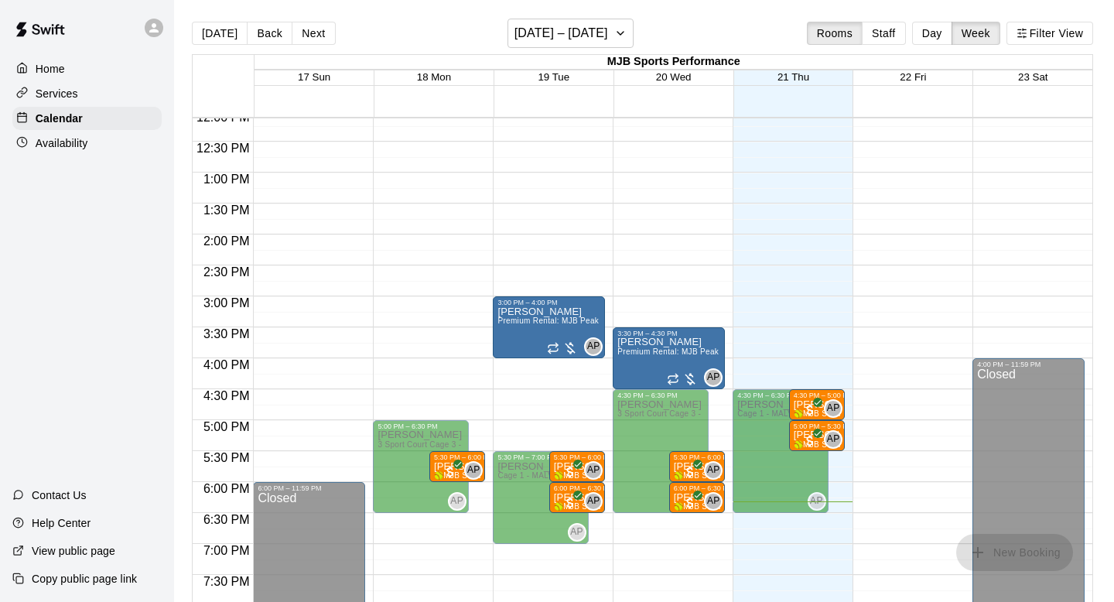
scroll to position [755, 0]
